Goal: Navigation & Orientation: Find specific page/section

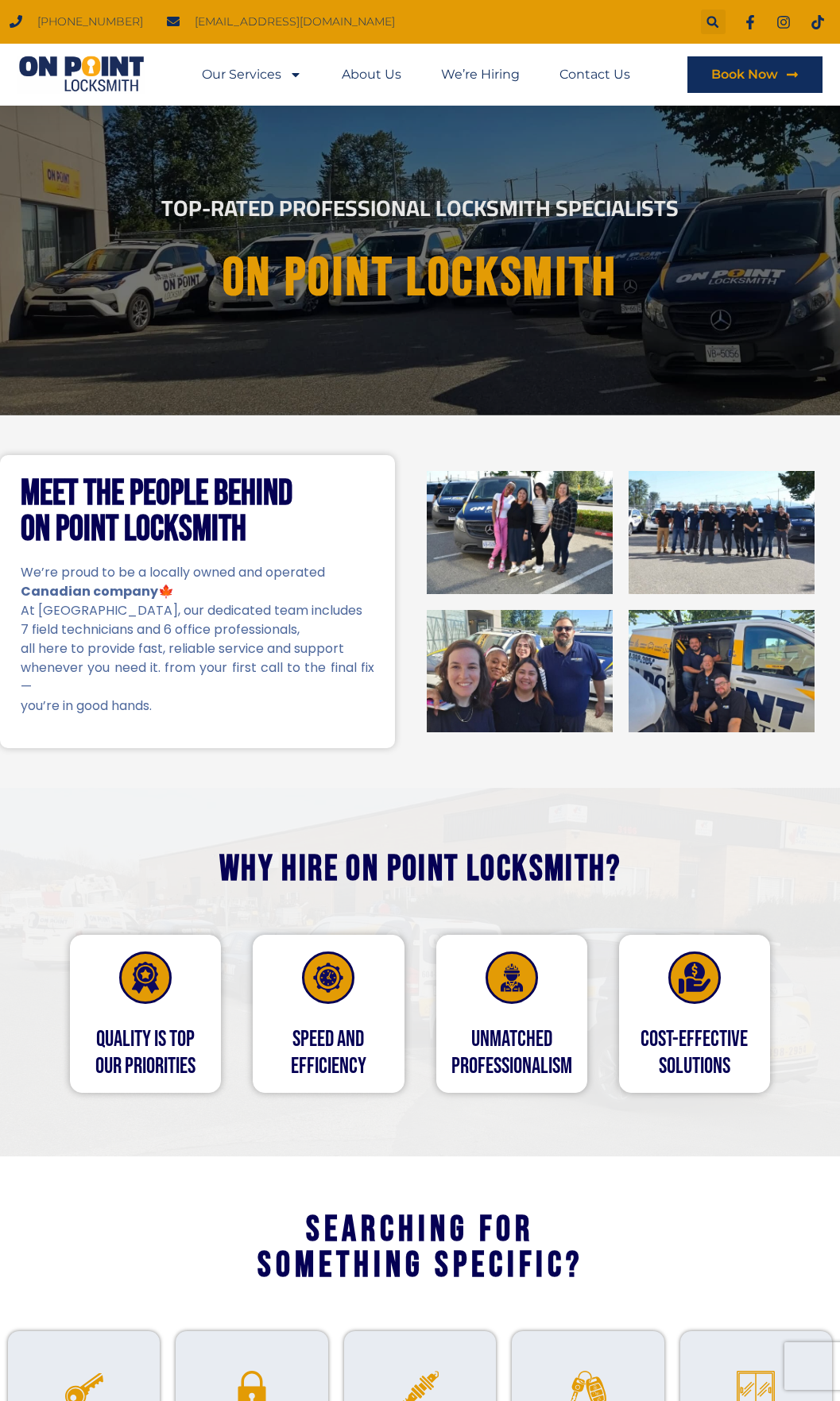
click at [489, 331] on div "Top-Rated Professional Locksmith Specialists On point Locksmith" at bounding box center [420, 260] width 840 height 309
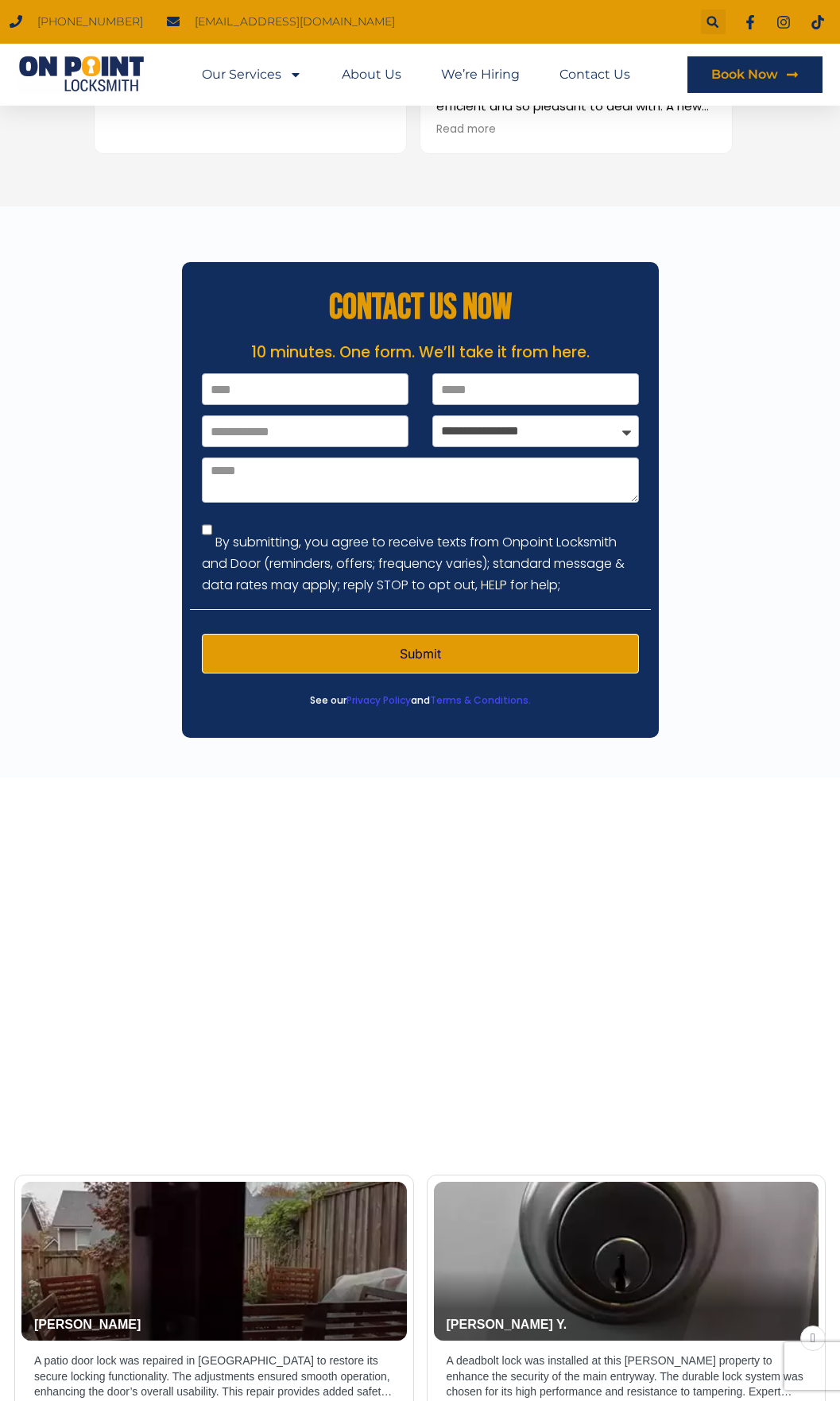
click at [374, 698] on link "Privacy Policy" at bounding box center [379, 700] width 65 height 14
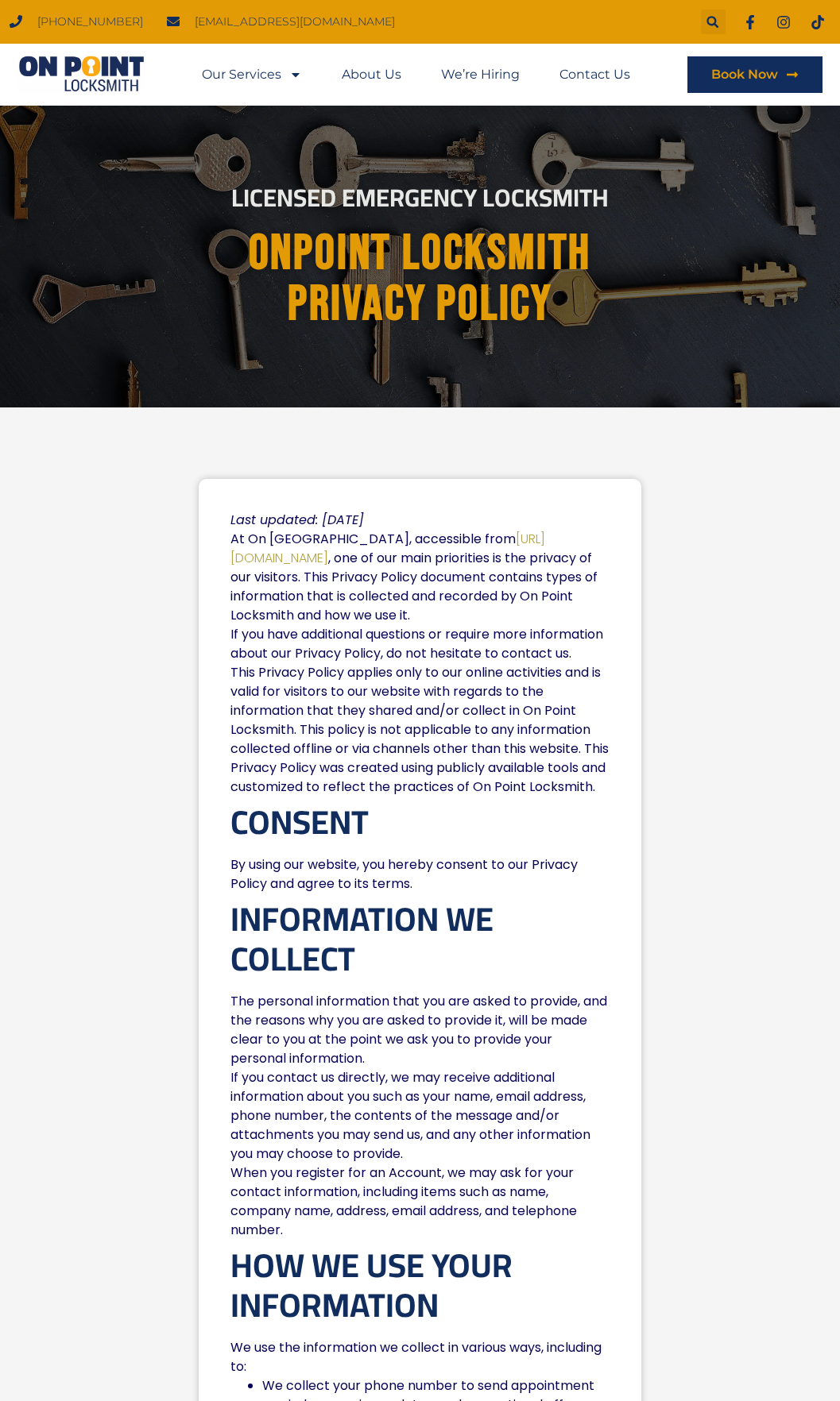
scroll to position [2049, 0]
